Goal: Navigation & Orientation: Find specific page/section

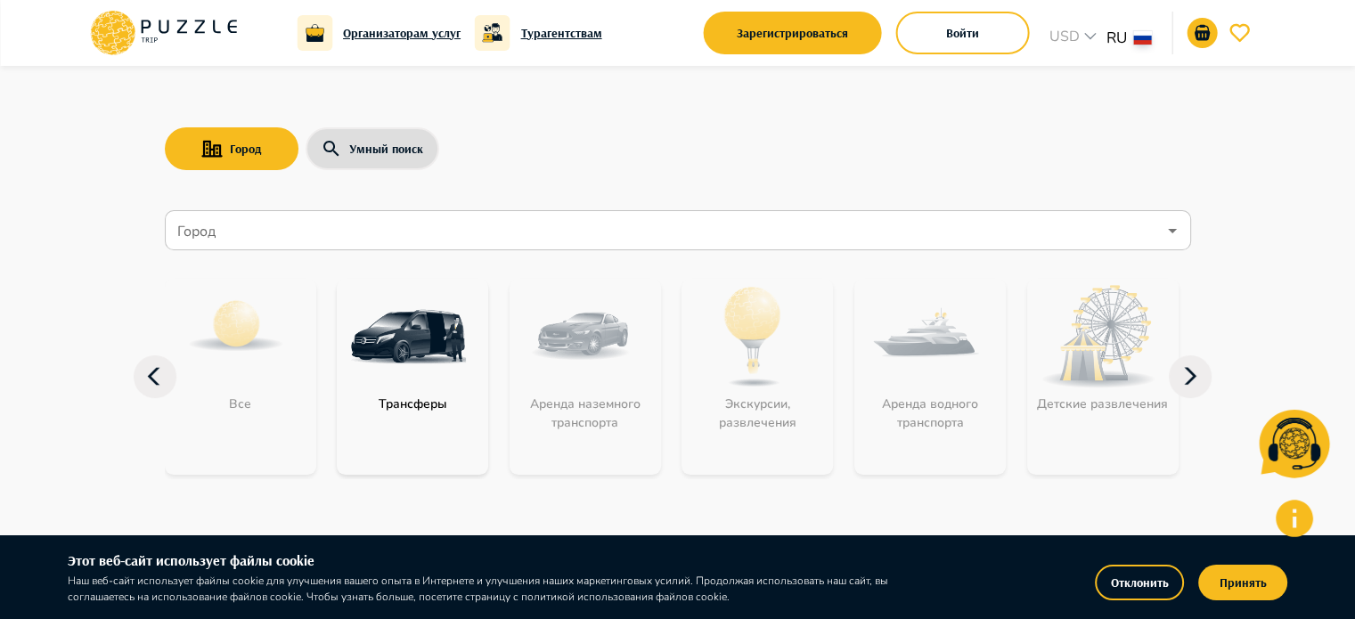
click at [367, 34] on h6 "Организаторам услуг" at bounding box center [402, 33] width 118 height 20
click at [139, 392] on icon "button" at bounding box center [155, 376] width 43 height 43
click at [145, 377] on icon "button" at bounding box center [155, 376] width 43 height 43
click at [1202, 366] on icon "button" at bounding box center [1190, 376] width 43 height 43
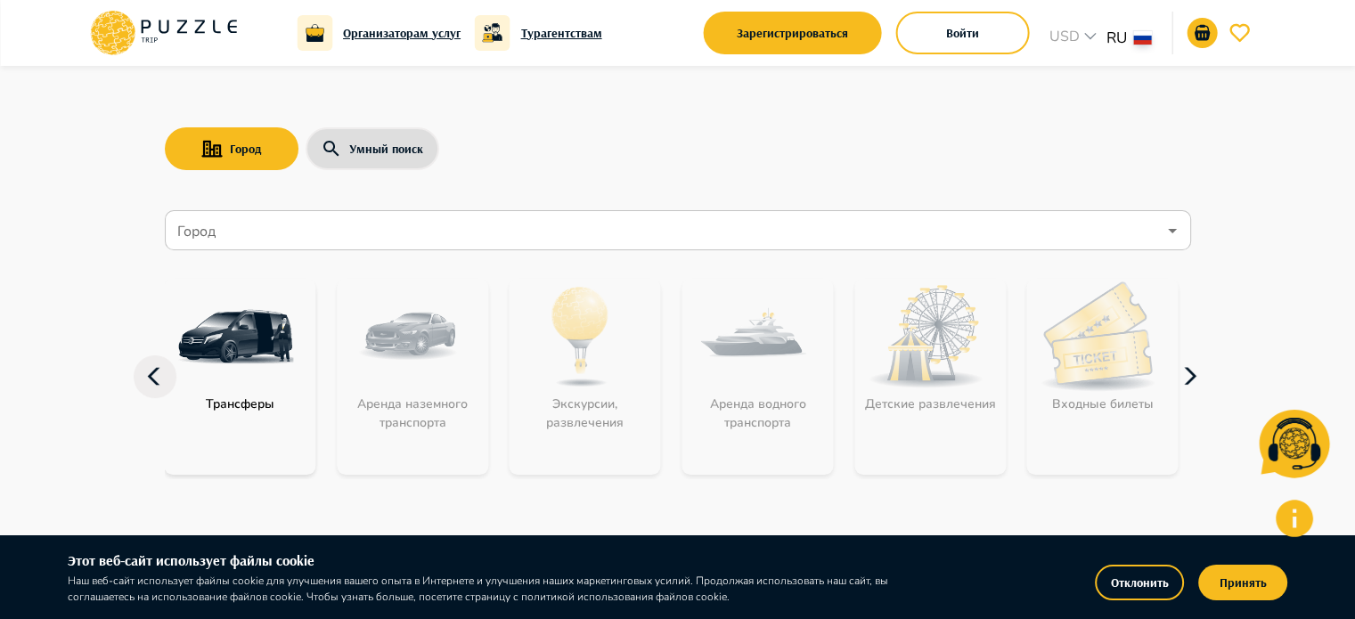
click at [1202, 366] on icon "button" at bounding box center [1190, 376] width 43 height 43
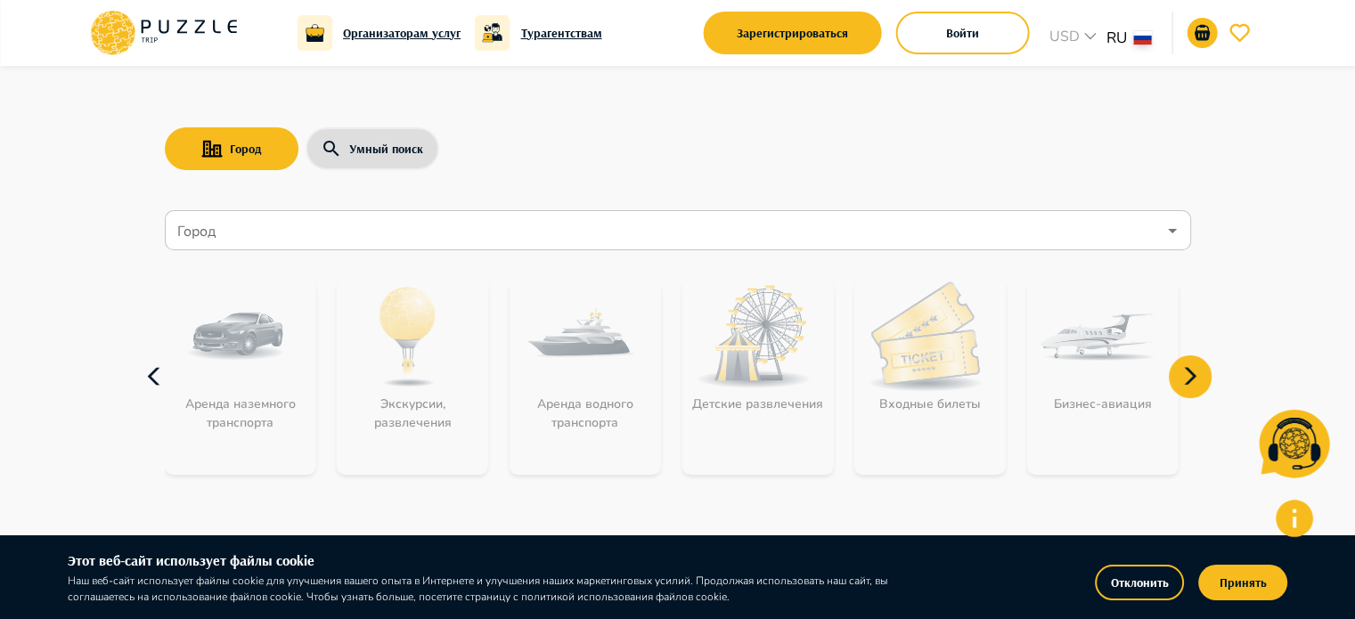
click at [153, 376] on icon "button" at bounding box center [155, 376] width 43 height 43
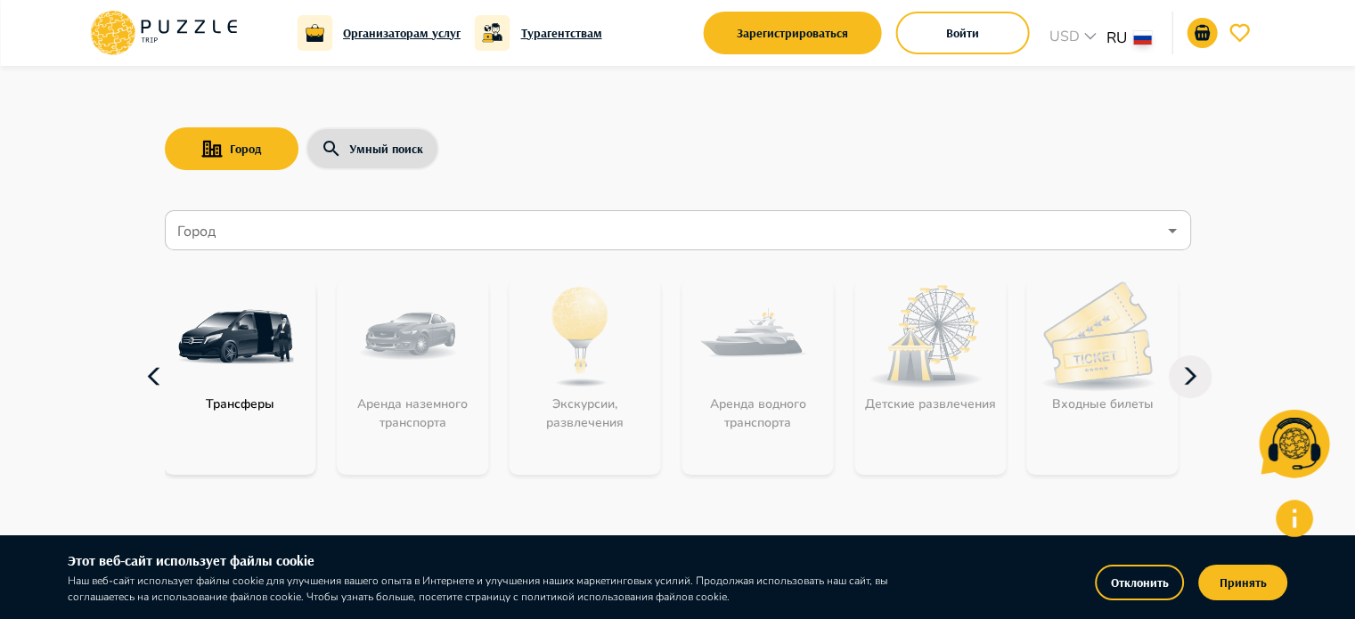
click at [153, 376] on icon "button" at bounding box center [155, 376] width 43 height 43
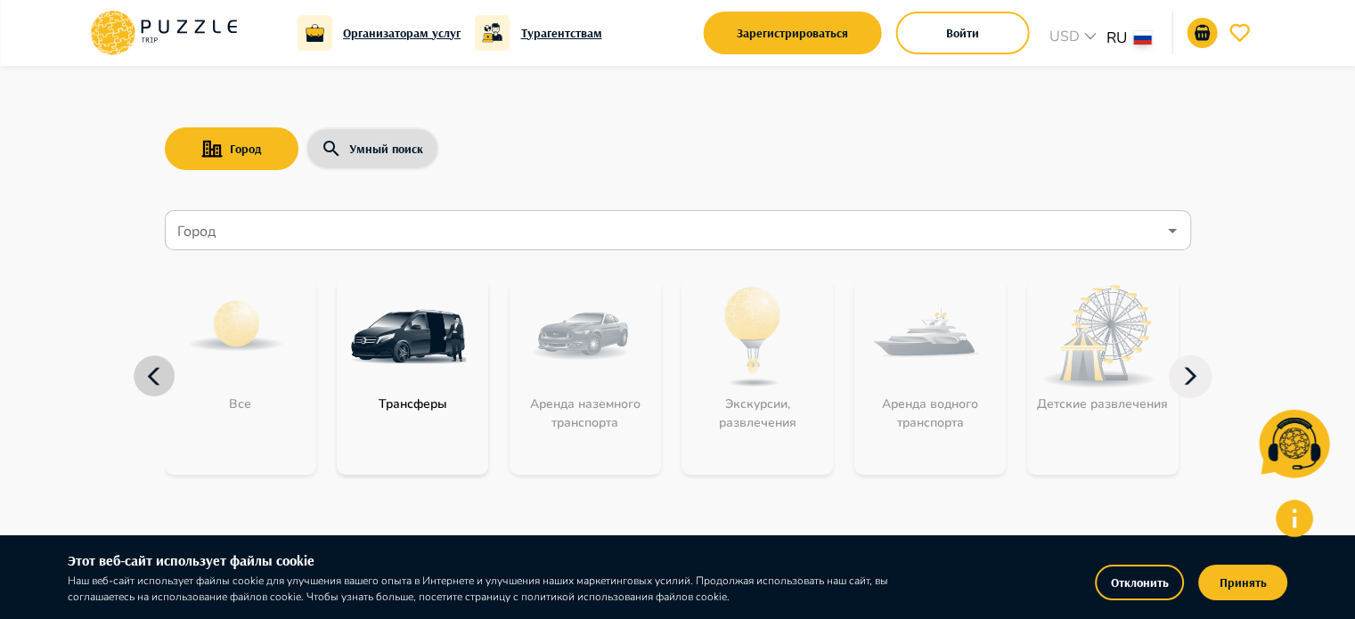
click at [153, 376] on icon "button" at bounding box center [155, 376] width 43 height 43
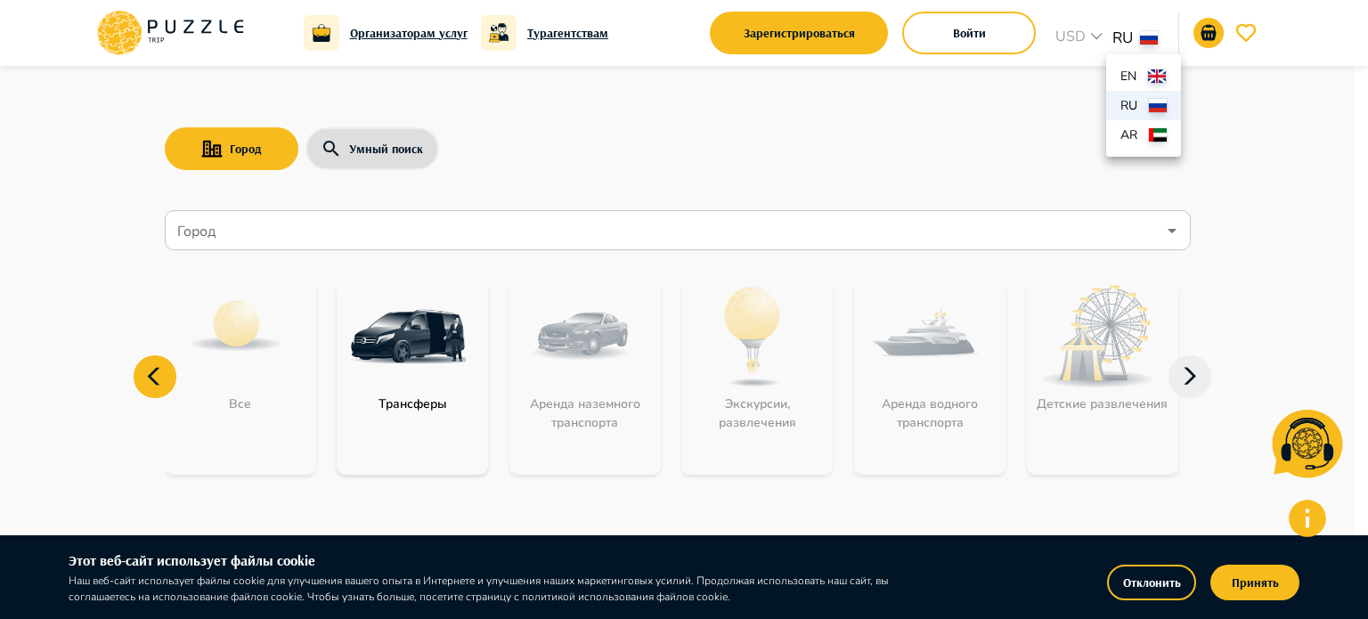
click at [1311, 99] on div at bounding box center [684, 309] width 1368 height 619
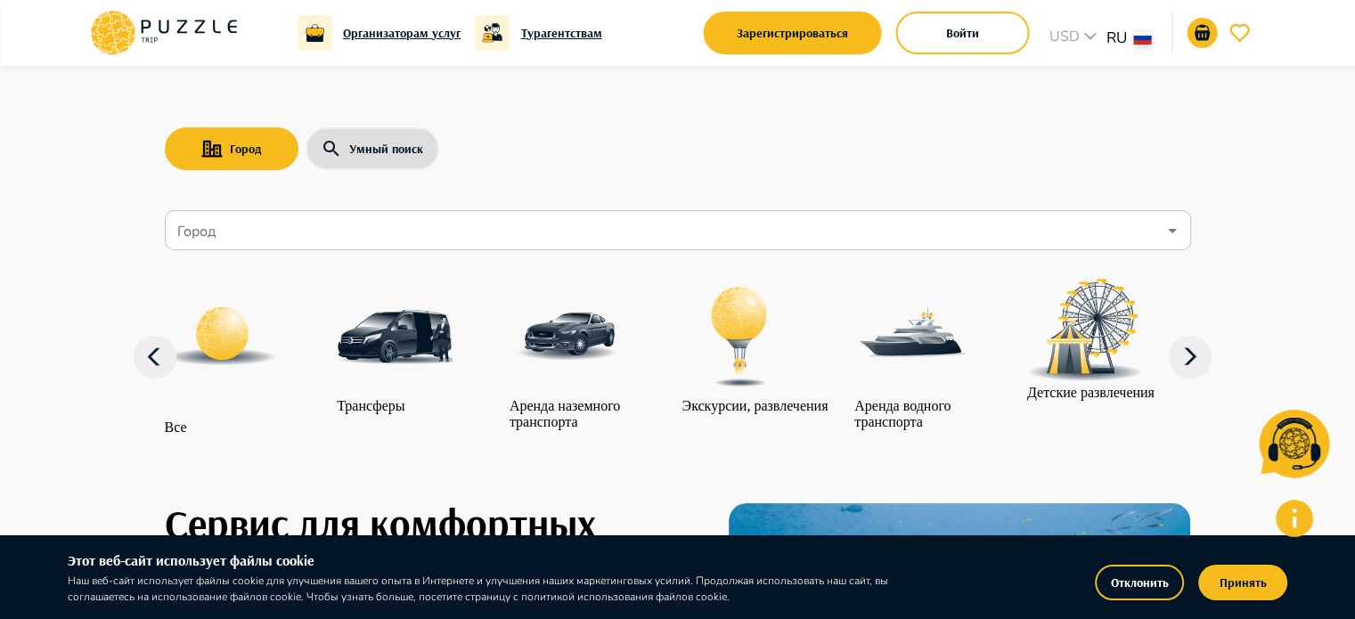
click at [143, 30] on icon at bounding box center [163, 33] width 151 height 46
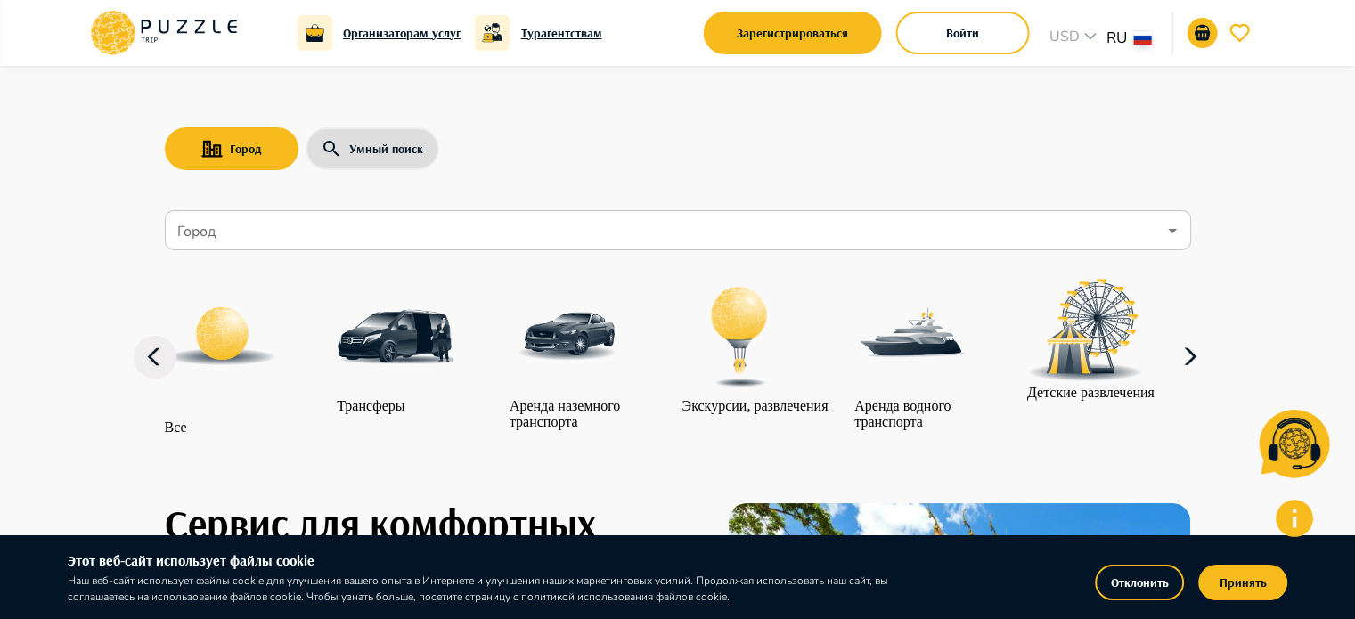
click at [1198, 379] on icon "button" at bounding box center [1190, 357] width 43 height 43
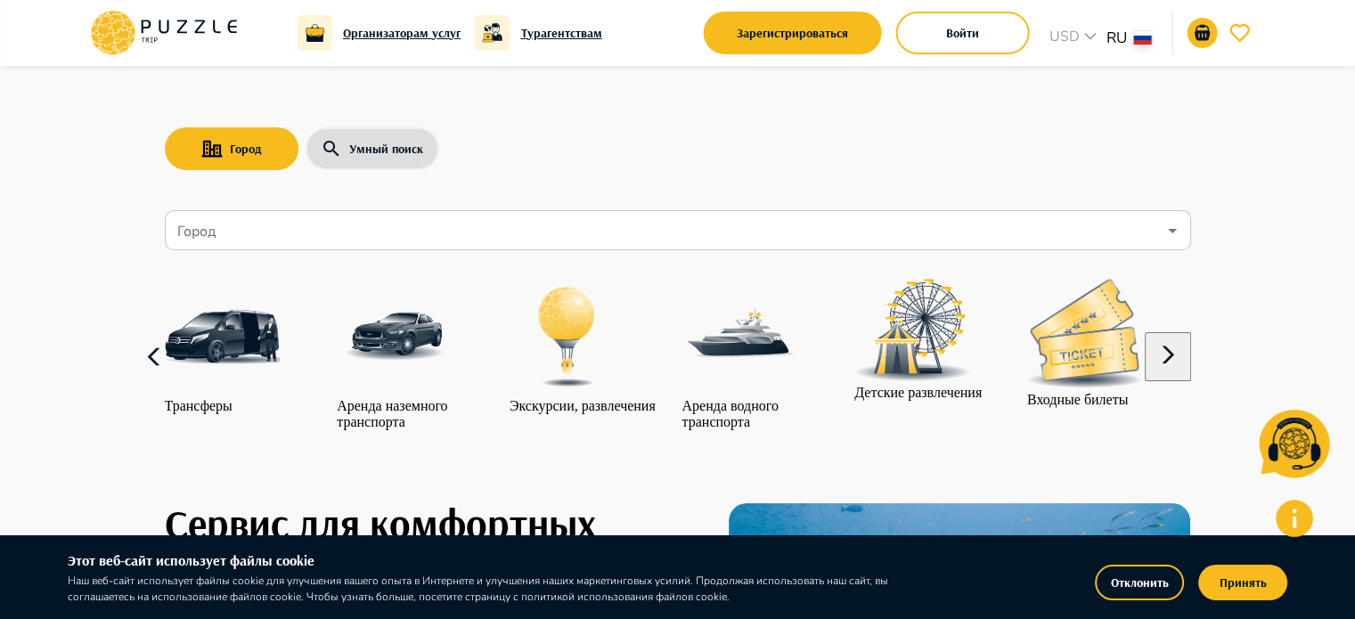
click at [153, 363] on icon "button" at bounding box center [155, 357] width 43 height 43
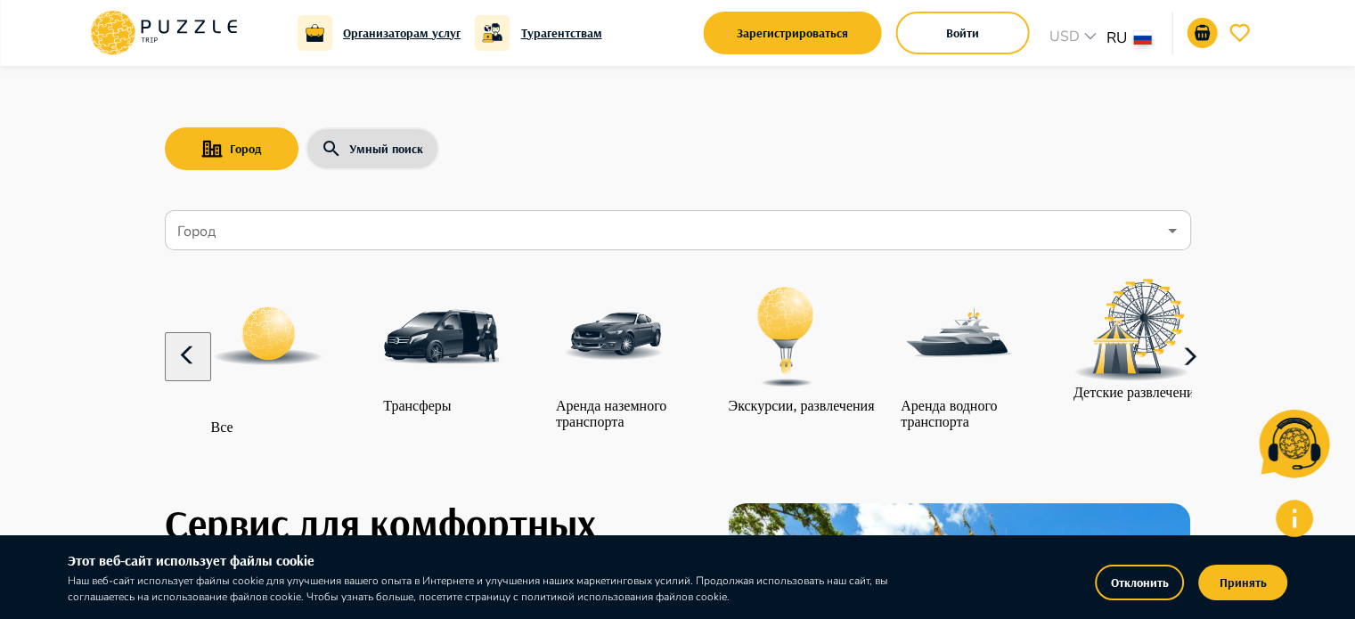
click at [1185, 379] on icon "button" at bounding box center [1190, 357] width 43 height 43
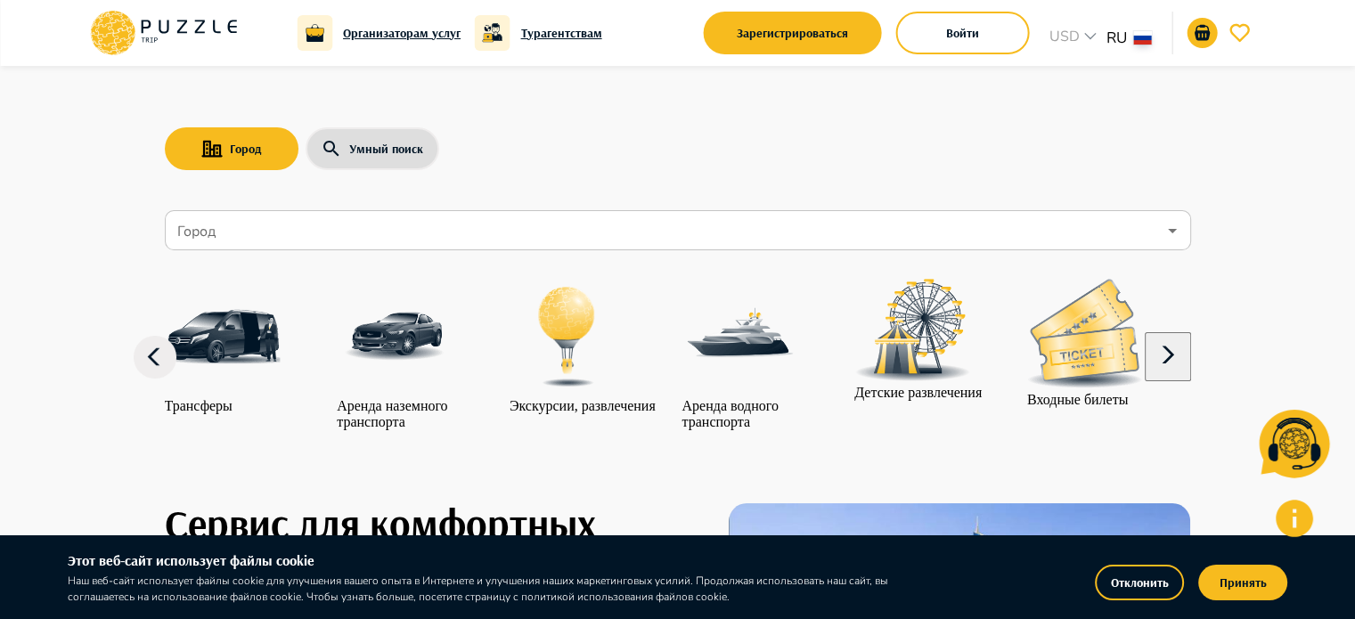
click at [566, 36] on h6 "Турагентствам" at bounding box center [561, 33] width 81 height 20
click at [1176, 226] on icon "Open" at bounding box center [1171, 230] width 21 height 21
click at [844, 172] on div "Город Умный поиск" at bounding box center [678, 149] width 1026 height 52
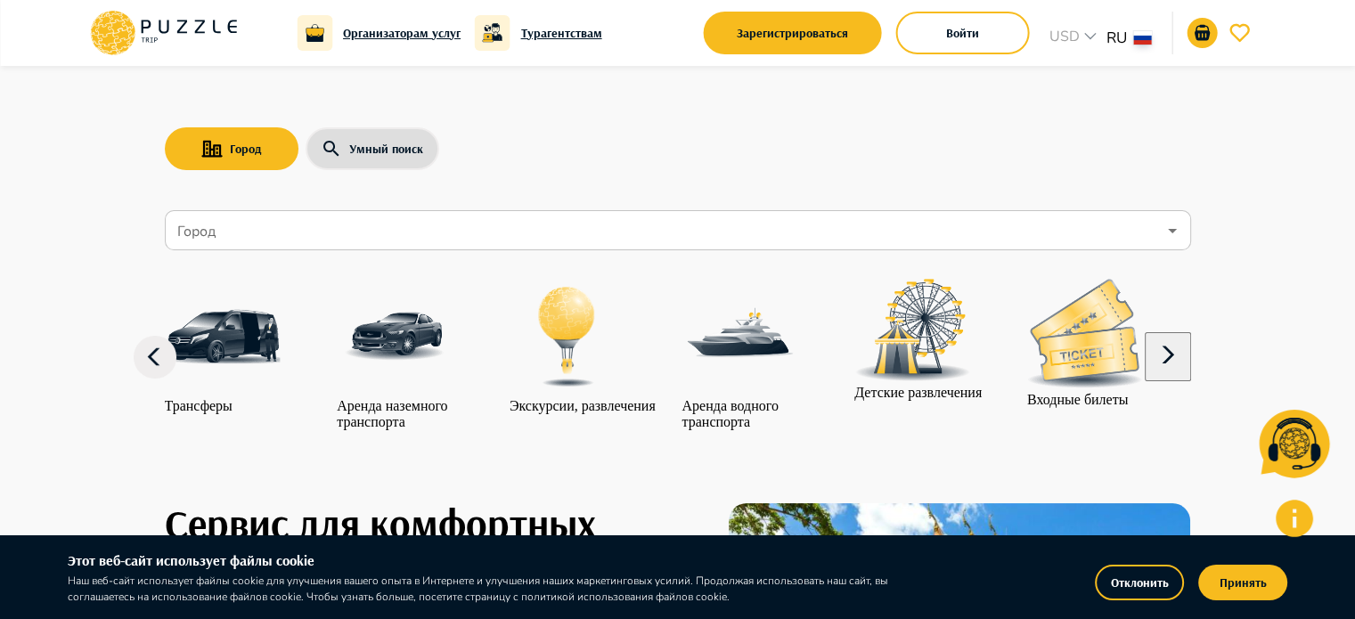
click at [710, 134] on div "Город Умный поиск" at bounding box center [678, 149] width 1026 height 52
